Goal: Task Accomplishment & Management: Complete application form

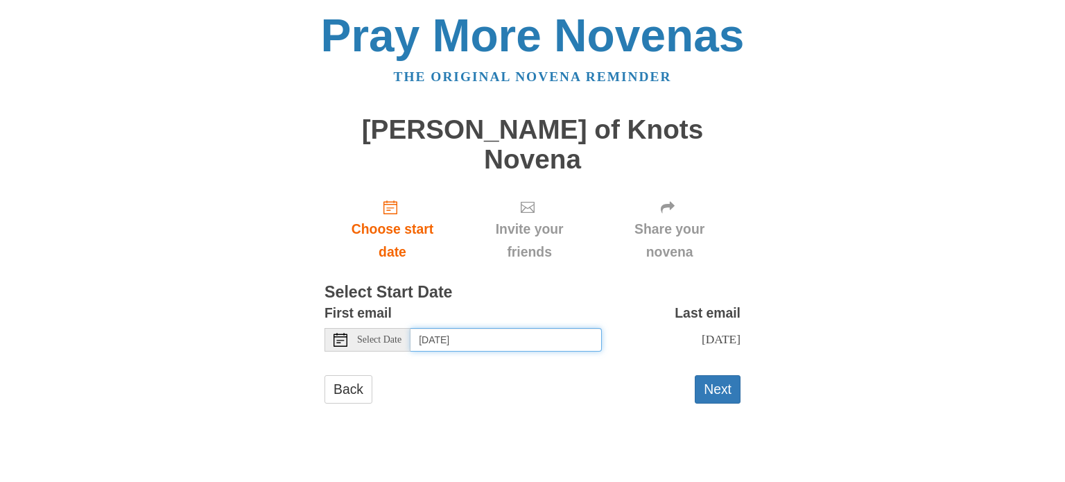
click at [521, 328] on input "[DATE]" at bounding box center [505, 340] width 191 height 24
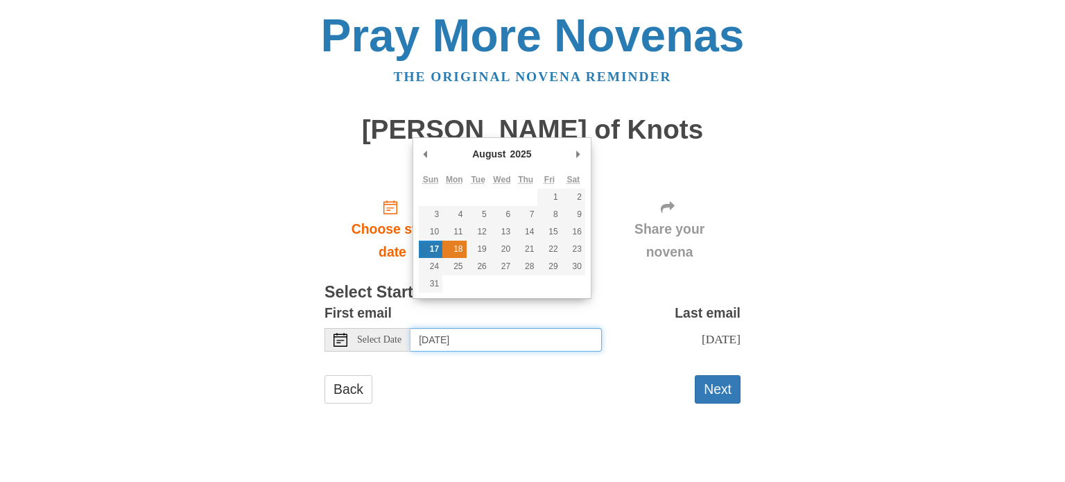
type input "[DATE]"
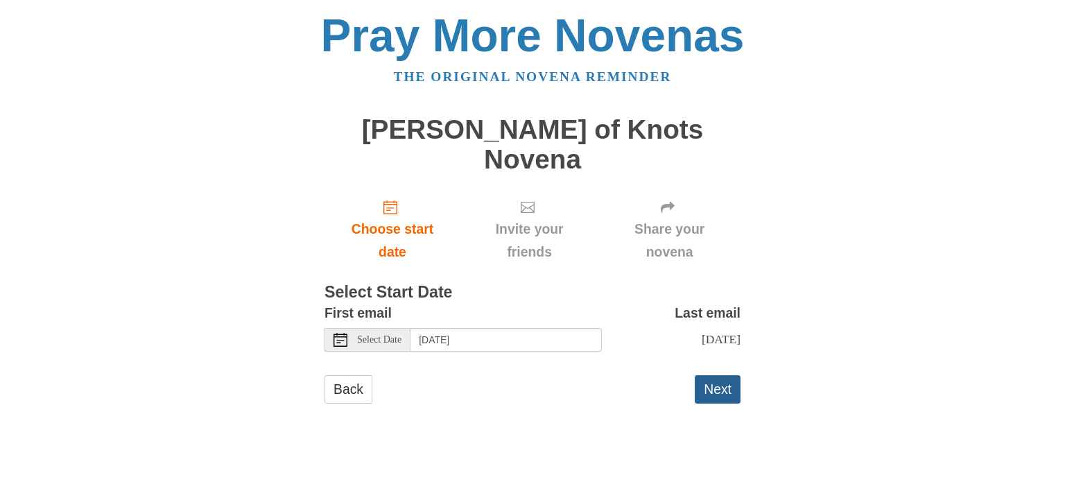
click at [733, 375] on button "Next" at bounding box center [717, 389] width 46 height 28
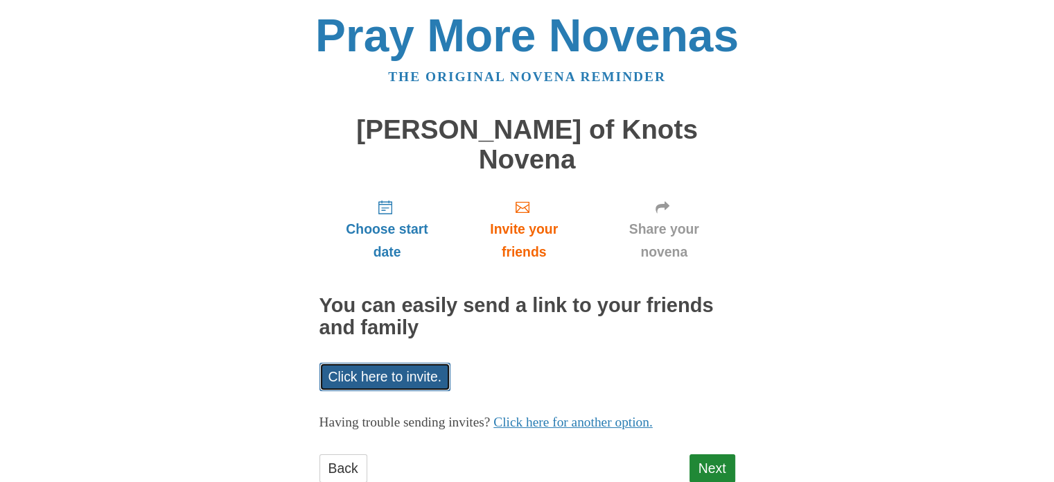
click at [383, 362] on link "Click here to invite." at bounding box center [385, 376] width 132 height 28
click at [742, 333] on div "Pray More Novenas The original novena reminder Mary Undoer of Knots Novena Choo…" at bounding box center [527, 261] width 811 height 523
click at [710, 454] on link "Next" at bounding box center [713, 468] width 46 height 28
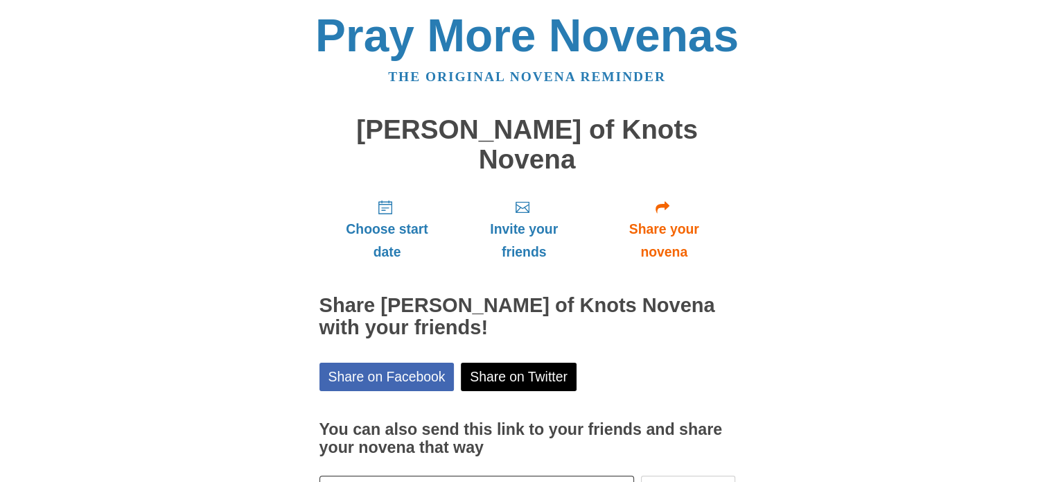
scroll to position [74, 0]
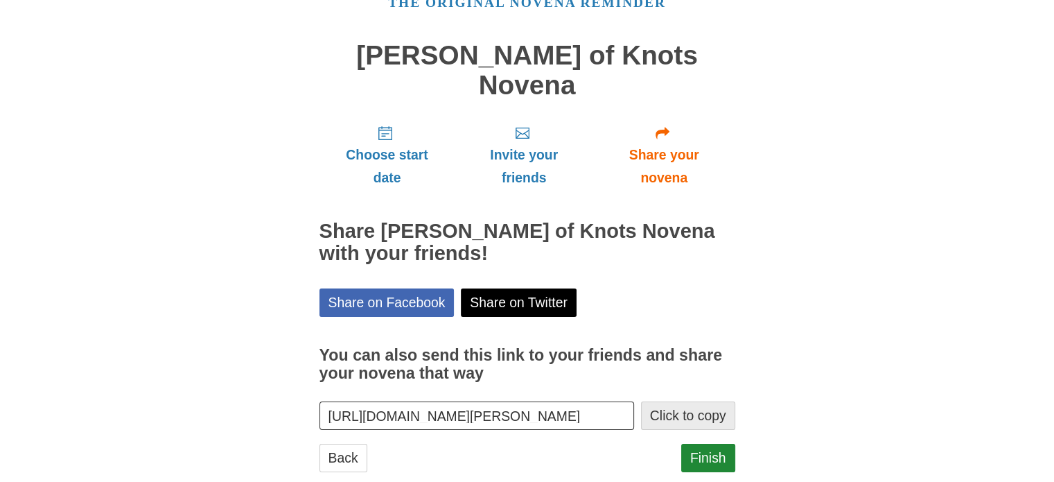
click at [676, 401] on button "Click to copy" at bounding box center [688, 415] width 94 height 28
click at [710, 444] on link "Finish" at bounding box center [708, 458] width 54 height 28
